Goal: Information Seeking & Learning: Learn about a topic

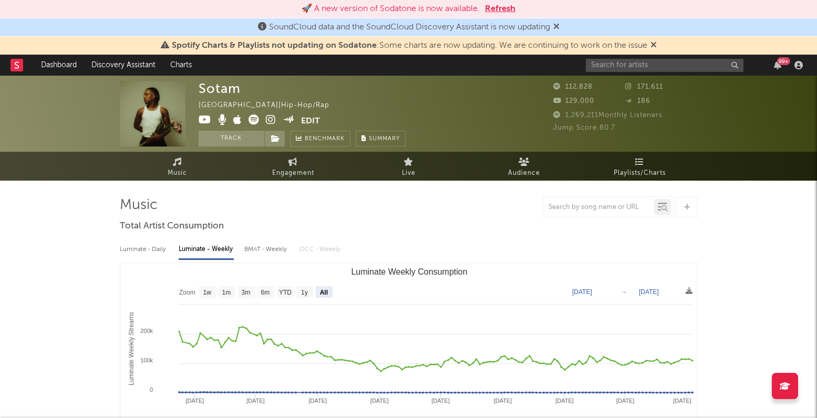
select select "All"
click at [601, 68] on input "text" at bounding box center [665, 65] width 158 height 13
type input "s"
click at [521, 197] on div at bounding box center [409, 207] width 578 height 21
click at [621, 64] on input "text" at bounding box center [665, 65] width 158 height 13
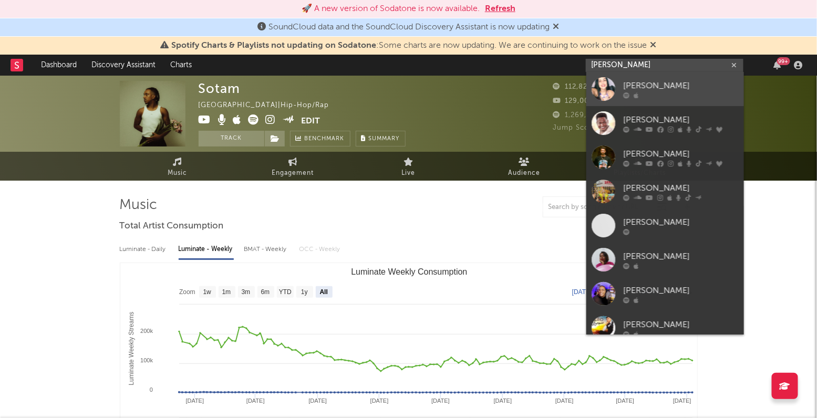
type input "ju marques"
click at [677, 89] on div "Ju Marques" at bounding box center [681, 86] width 116 height 13
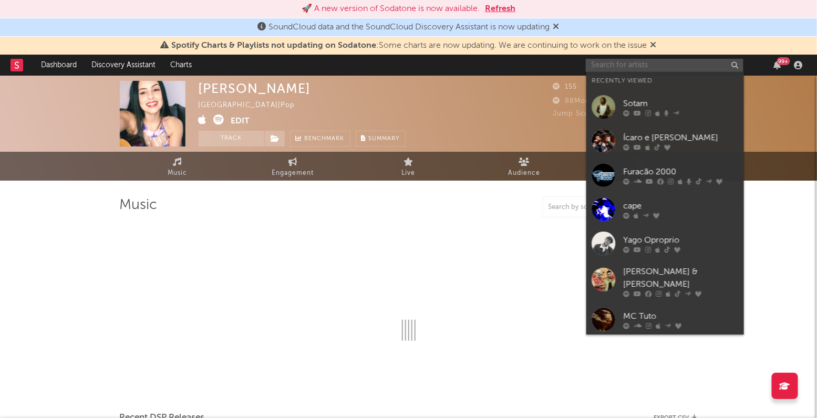
click at [606, 62] on input "text" at bounding box center [665, 65] width 158 height 13
select select "1w"
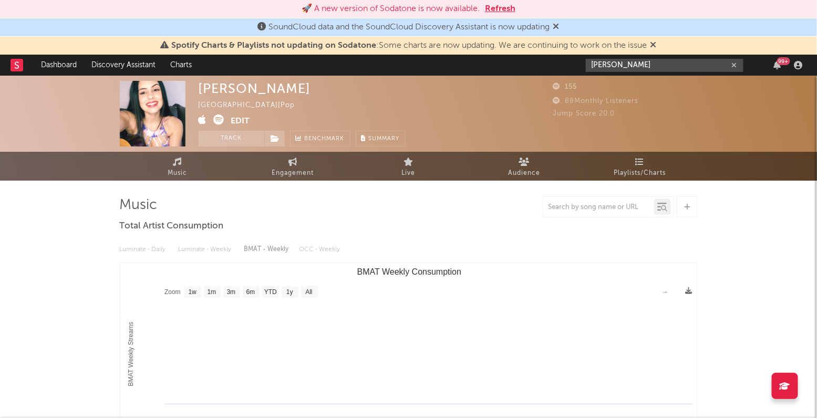
drag, startPoint x: 654, startPoint y: 67, endPoint x: 562, endPoint y: 63, distance: 92.1
click at [562, 63] on nav "Dashboard Discovery Assistant Charts juliana marques 99 +" at bounding box center [408, 65] width 817 height 21
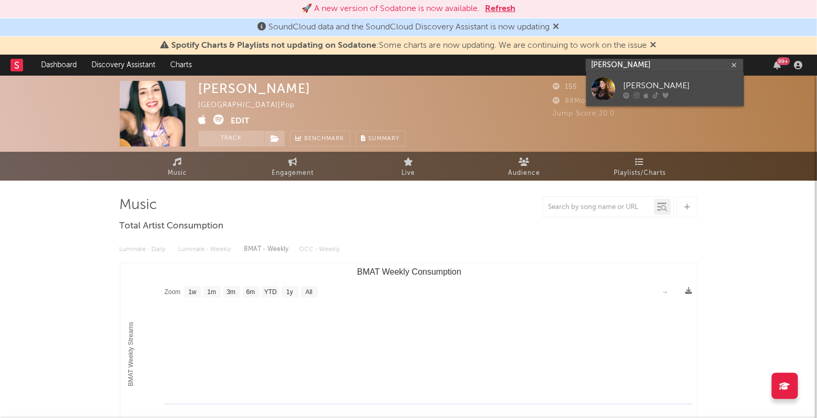
type input "bruna lipiani"
click at [653, 84] on div "Bruna Lipiani" at bounding box center [681, 86] width 116 height 13
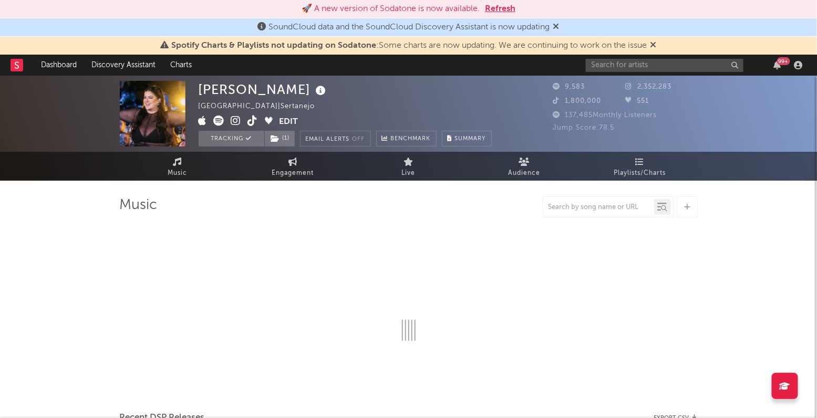
select select "6m"
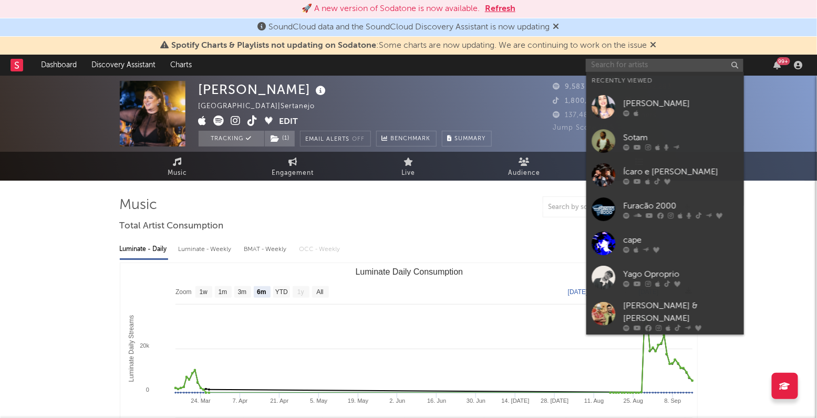
click at [643, 64] on input "text" at bounding box center [665, 65] width 158 height 13
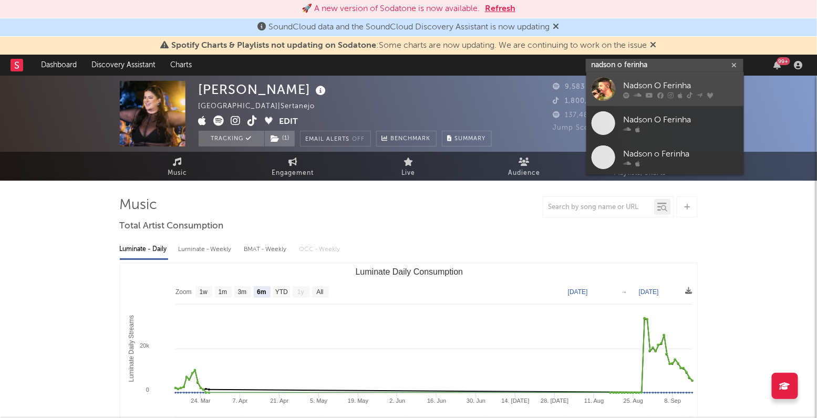
type input "nadson o ferinha"
click at [657, 87] on div "Nadson O Ferinha" at bounding box center [681, 86] width 116 height 13
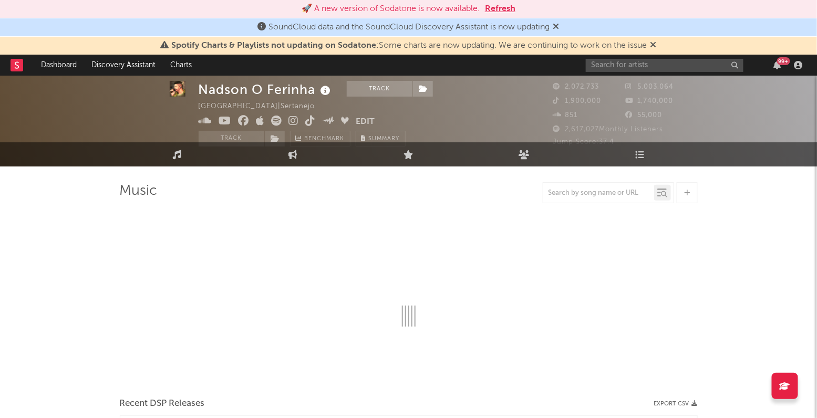
scroll to position [15, 0]
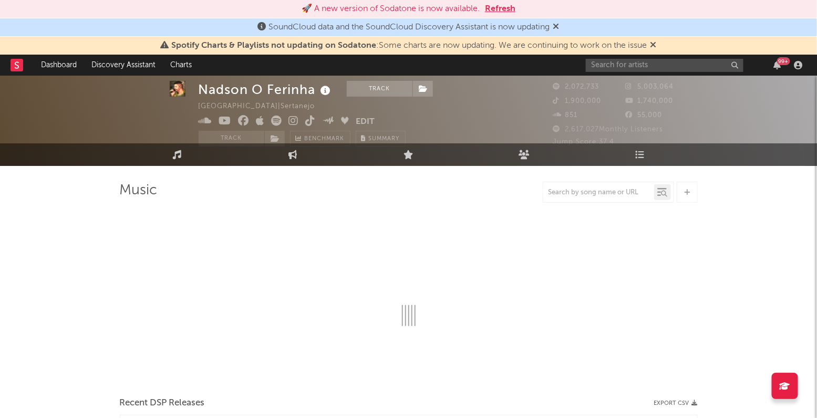
select select "6m"
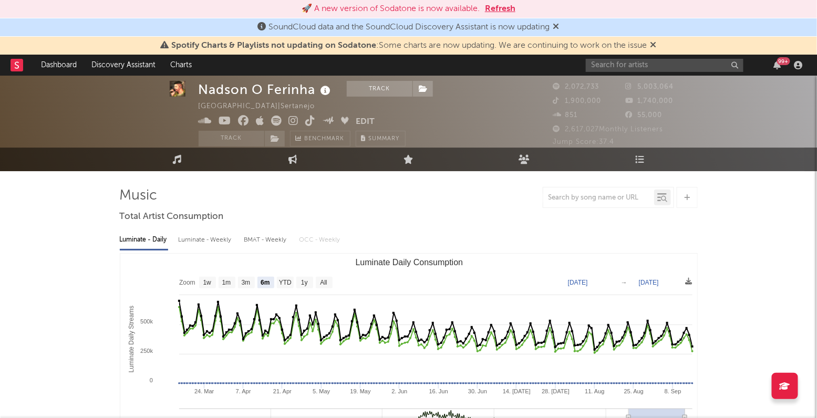
scroll to position [13, 0]
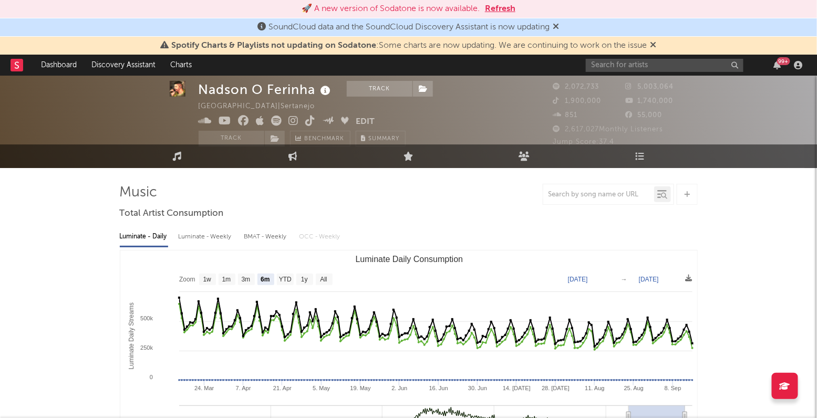
click at [216, 232] on div "Luminate - Weekly" at bounding box center [206, 237] width 55 height 18
select select "6m"
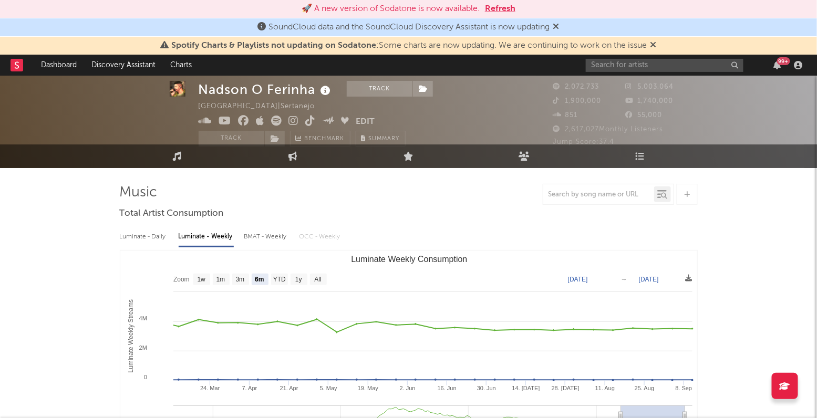
click at [268, 233] on div "BMAT - Weekly" at bounding box center [266, 237] width 45 height 18
select select "6m"
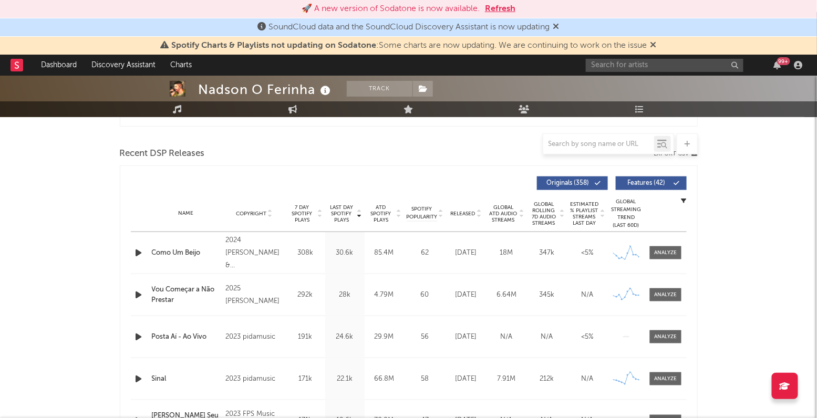
scroll to position [0, 0]
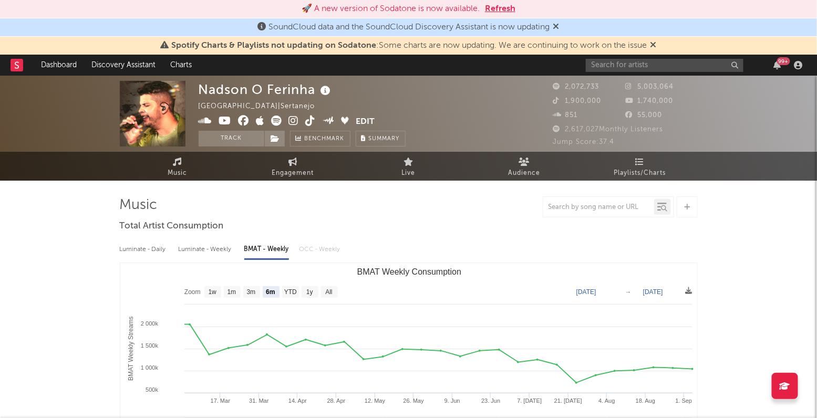
click at [159, 252] on div "Luminate - Daily" at bounding box center [144, 250] width 48 height 18
select select "6m"
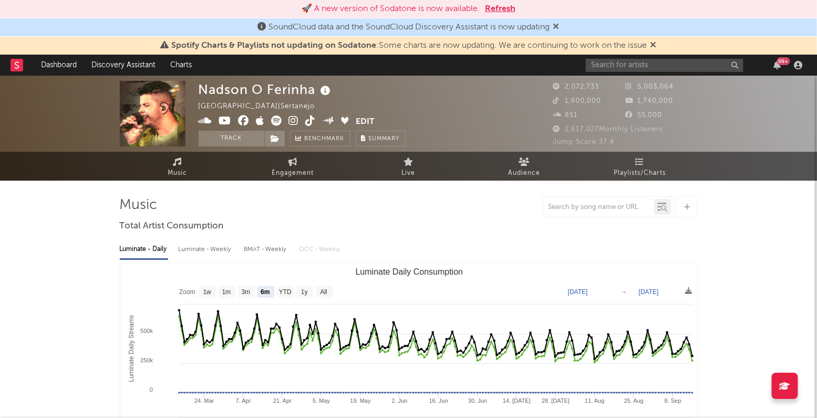
click at [220, 254] on div "Luminate - Weekly" at bounding box center [206, 250] width 55 height 18
select select "6m"
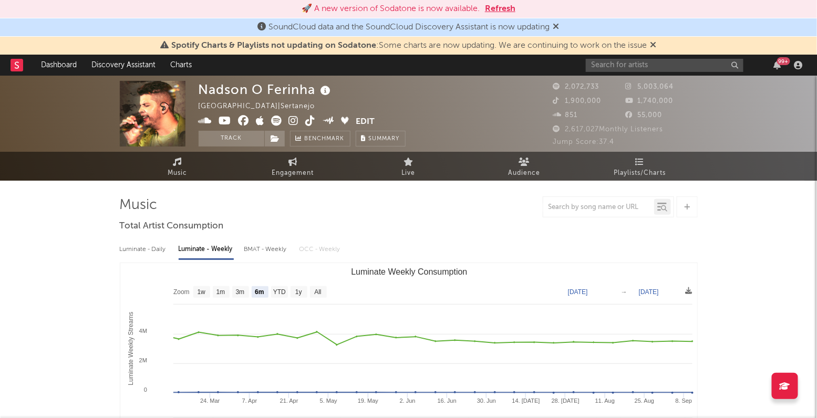
click at [269, 253] on div "BMAT - Weekly" at bounding box center [266, 250] width 45 height 18
select select "6m"
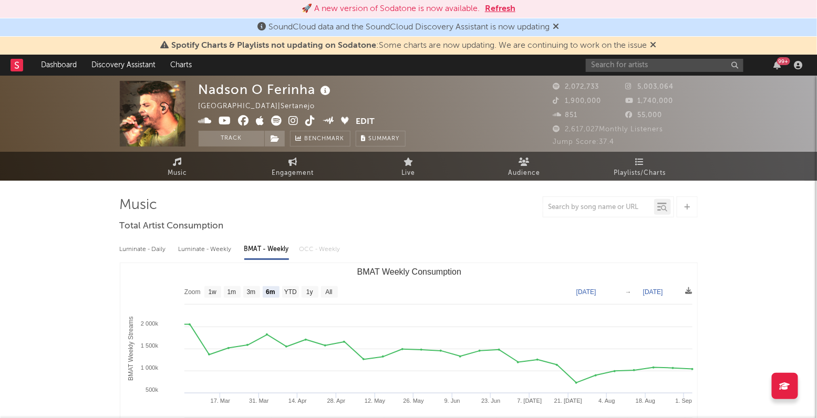
click at [149, 248] on div "Luminate - Daily" at bounding box center [144, 250] width 48 height 18
select select "6m"
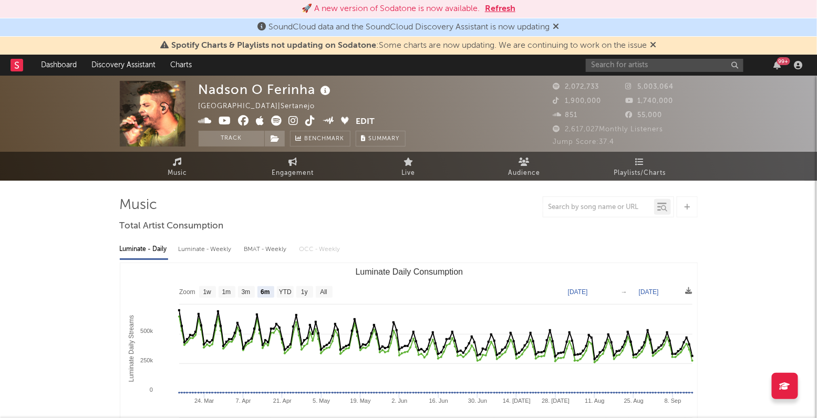
click at [196, 250] on div "Luminate - Weekly" at bounding box center [206, 250] width 55 height 18
select select "6m"
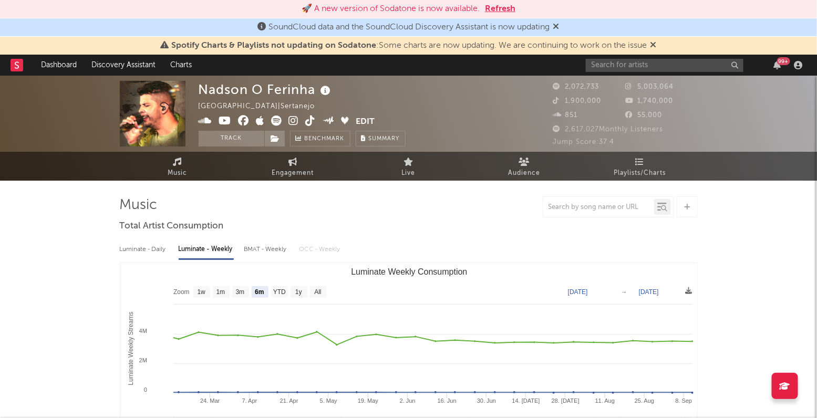
click at [254, 250] on div "BMAT - Weekly" at bounding box center [266, 250] width 45 height 18
select select "6m"
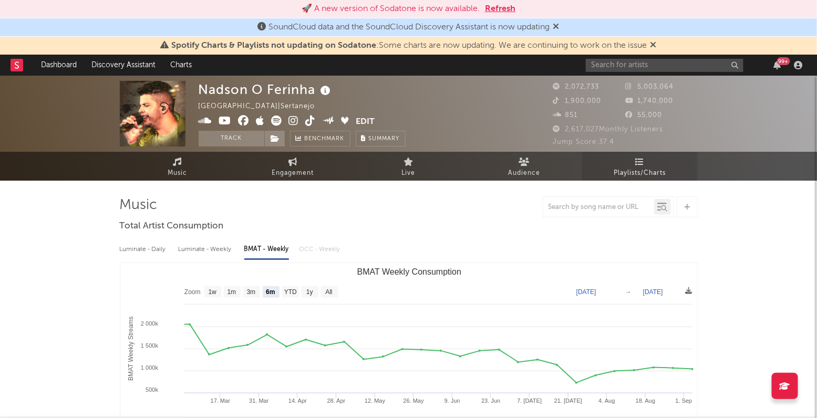
click at [632, 178] on span "Playlists/Charts" at bounding box center [640, 173] width 52 height 13
